Goal: Navigation & Orientation: Find specific page/section

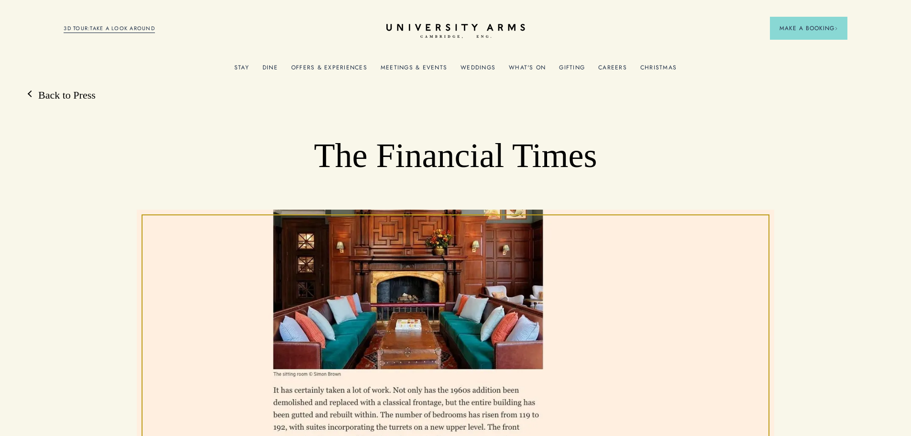
click at [427, 30] on icon at bounding box center [456, 27] width 139 height 7
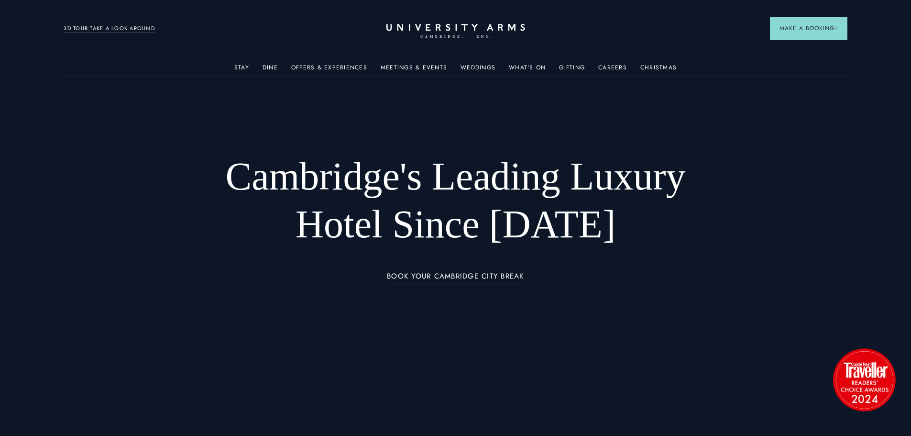
click at [278, 68] on link "Dine" at bounding box center [270, 70] width 15 height 12
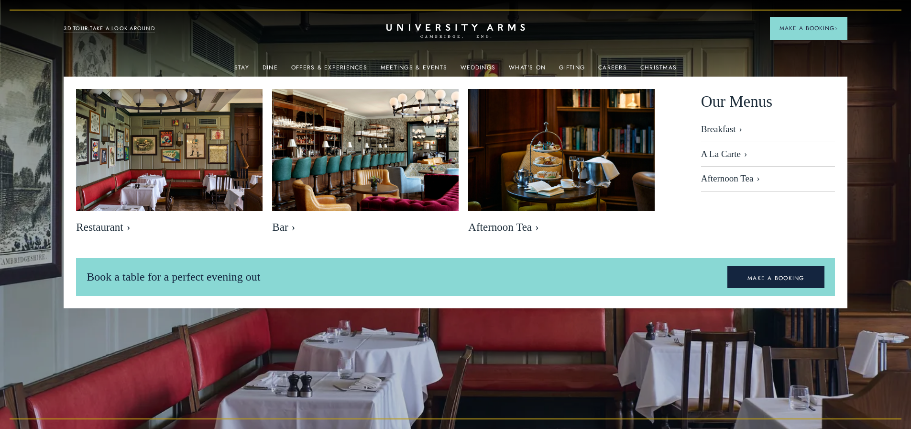
click at [182, 198] on img at bounding box center [169, 151] width 187 height 124
